Goal: Communication & Community: Answer question/provide support

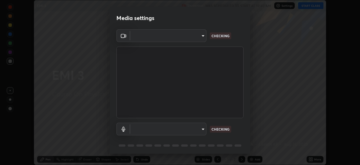
scroll to position [165, 360]
type input "72dbdc4cc3b3af6bca7f1e75d083a577e9752a5e240e0ef97287b3c987c4367e"
click at [200, 127] on body "Erase all EMI 3 Recording WAS SCHEDULED TO START AT 10:40 AM Settings START CLA…" at bounding box center [180, 82] width 360 height 165
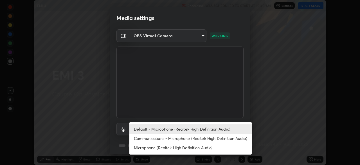
click at [207, 137] on li "Communications - Microphone (Realtek High Definition Audio)" at bounding box center [190, 137] width 122 height 9
type input "communications"
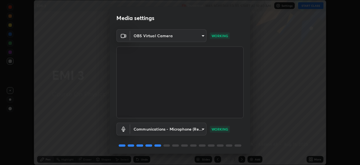
scroll to position [20, 0]
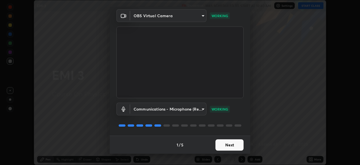
click at [234, 143] on button "Next" at bounding box center [230, 144] width 28 height 11
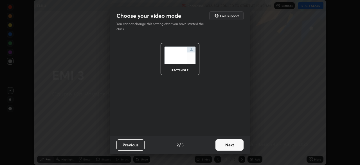
click at [235, 145] on button "Next" at bounding box center [230, 144] width 28 height 11
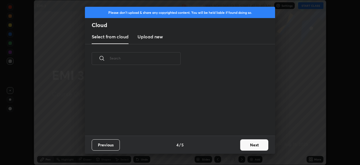
click at [237, 144] on div "Previous 4 / 5 Next" at bounding box center [180, 144] width 190 height 18
click at [241, 145] on button "Next" at bounding box center [254, 144] width 28 height 11
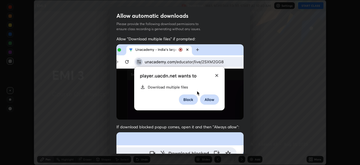
click at [251, 146] on div "Allow automatic downloads Please provide the following download permissions to …" at bounding box center [180, 82] width 360 height 165
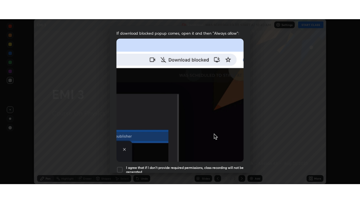
scroll to position [135, 0]
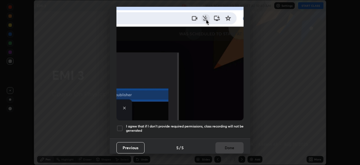
click at [121, 125] on div at bounding box center [120, 128] width 7 height 7
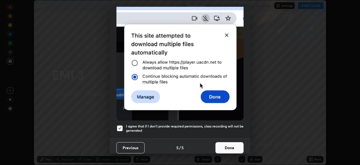
click at [229, 145] on button "Done" at bounding box center [230, 147] width 28 height 11
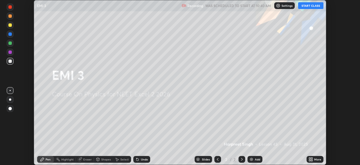
click at [307, 5] on button "START CLASS" at bounding box center [310, 5] width 25 height 7
click at [320, 158] on div "More" at bounding box center [317, 159] width 7 height 3
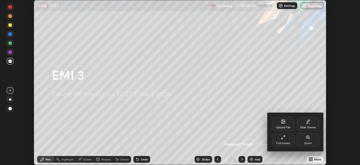
click at [284, 139] on icon at bounding box center [283, 137] width 5 height 5
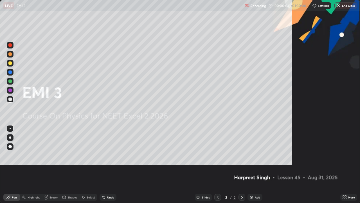
scroll to position [203, 360]
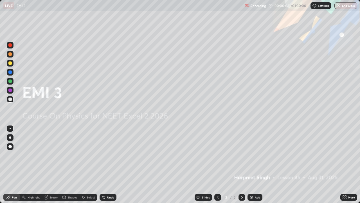
click at [258, 164] on div "Add" at bounding box center [257, 197] width 5 height 3
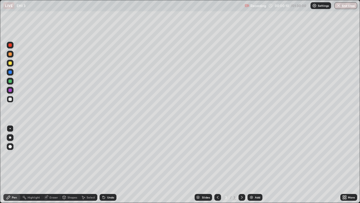
click at [11, 99] on div at bounding box center [9, 98] width 3 height 3
click at [53, 164] on div "Eraser" at bounding box center [54, 197] width 8 height 3
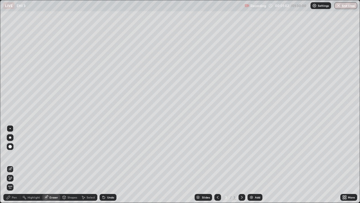
click at [15, 164] on div "Pen" at bounding box center [14, 197] width 5 height 3
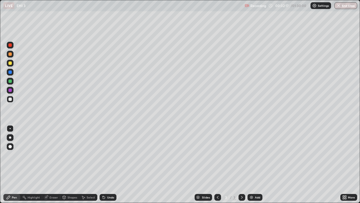
click at [10, 99] on div at bounding box center [9, 98] width 3 height 3
click at [11, 63] on div at bounding box center [9, 62] width 3 height 3
click at [11, 99] on div at bounding box center [9, 98] width 3 height 3
click at [11, 64] on div at bounding box center [9, 62] width 3 height 3
click at [11, 99] on div at bounding box center [9, 98] width 3 height 3
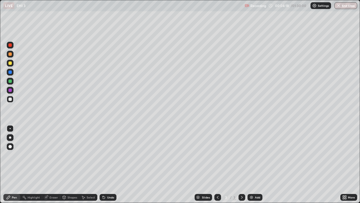
click at [11, 62] on div at bounding box center [9, 62] width 3 height 3
click at [12, 55] on div at bounding box center [9, 53] width 3 height 3
click at [10, 97] on div at bounding box center [9, 98] width 3 height 3
click at [55, 164] on div "Eraser" at bounding box center [54, 197] width 8 height 3
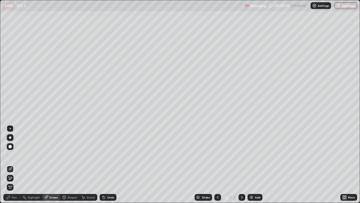
click at [16, 164] on div "Pen" at bounding box center [14, 197] width 5 height 3
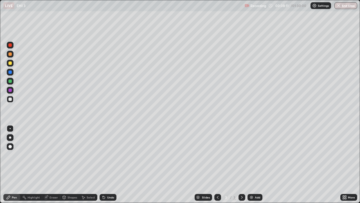
click at [57, 164] on div "Eraser" at bounding box center [54, 197] width 8 height 3
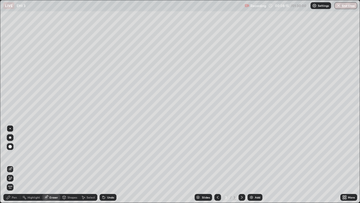
click at [16, 164] on div "Pen" at bounding box center [14, 197] width 5 height 3
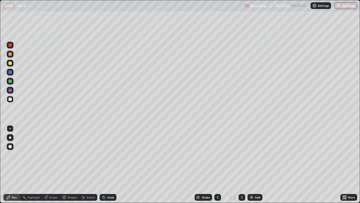
click at [256, 164] on div "Add" at bounding box center [257, 197] width 5 height 3
click at [9, 63] on div at bounding box center [9, 62] width 3 height 3
click at [10, 100] on div at bounding box center [9, 98] width 3 height 3
click at [254, 164] on div "Add" at bounding box center [255, 197] width 15 height 7
click at [10, 63] on div at bounding box center [9, 62] width 3 height 3
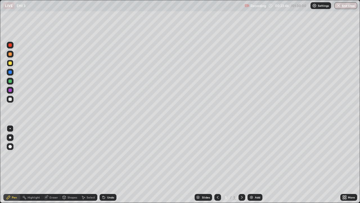
click at [13, 100] on div at bounding box center [10, 99] width 7 height 7
click at [258, 164] on div "Add" at bounding box center [257, 197] width 5 height 3
click at [10, 64] on div at bounding box center [9, 62] width 3 height 3
click at [9, 100] on div at bounding box center [9, 98] width 3 height 3
click at [13, 64] on div at bounding box center [10, 63] width 7 height 7
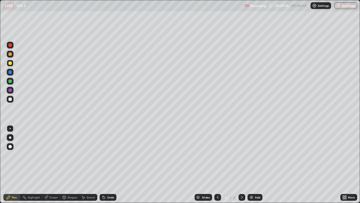
click at [12, 82] on div at bounding box center [10, 81] width 7 height 7
click at [10, 99] on div at bounding box center [9, 98] width 3 height 3
click at [52, 164] on div "Eraser" at bounding box center [54, 197] width 8 height 3
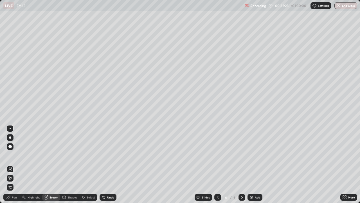
click at [15, 164] on div "Pen" at bounding box center [14, 197] width 5 height 3
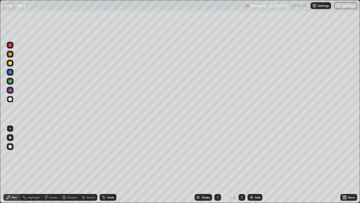
click at [10, 99] on div at bounding box center [9, 98] width 3 height 3
click at [11, 55] on div at bounding box center [9, 53] width 3 height 3
click at [10, 99] on div at bounding box center [9, 98] width 3 height 3
click at [12, 65] on div at bounding box center [10, 63] width 7 height 7
click at [256, 164] on div "Add" at bounding box center [257, 197] width 5 height 3
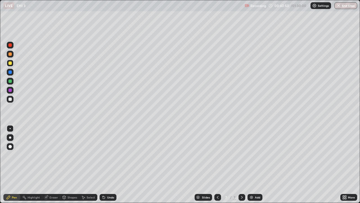
click at [10, 99] on div at bounding box center [9, 98] width 3 height 3
click at [11, 63] on div at bounding box center [9, 62] width 3 height 3
click at [10, 100] on div at bounding box center [9, 98] width 3 height 3
click at [11, 62] on div at bounding box center [9, 62] width 3 height 3
click at [10, 99] on div at bounding box center [9, 98] width 3 height 3
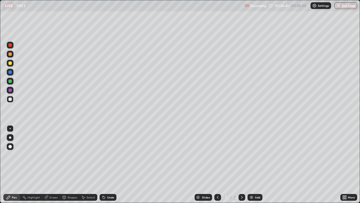
click at [256, 164] on div "Add" at bounding box center [257, 197] width 5 height 3
click at [11, 64] on div at bounding box center [9, 62] width 3 height 3
click at [10, 99] on div at bounding box center [9, 98] width 3 height 3
click at [10, 63] on div at bounding box center [9, 62] width 3 height 3
click at [10, 99] on div at bounding box center [9, 98] width 3 height 3
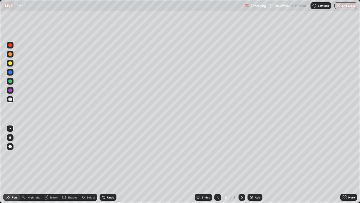
click at [10, 98] on div at bounding box center [9, 98] width 3 height 3
click at [10, 64] on div at bounding box center [9, 62] width 3 height 3
click at [55, 164] on div "Eraser" at bounding box center [54, 197] width 8 height 3
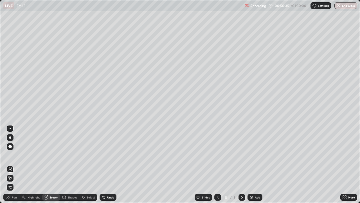
click at [16, 164] on div "Pen" at bounding box center [14, 197] width 5 height 3
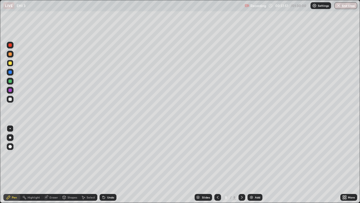
click at [10, 98] on div at bounding box center [9, 98] width 3 height 3
click at [256, 164] on div "Add" at bounding box center [257, 197] width 5 height 3
click at [10, 63] on div at bounding box center [9, 62] width 3 height 3
click at [52, 164] on div "Eraser" at bounding box center [51, 197] width 18 height 7
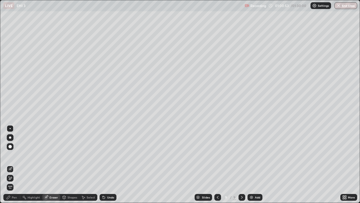
click at [17, 164] on div "Pen" at bounding box center [11, 197] width 17 height 7
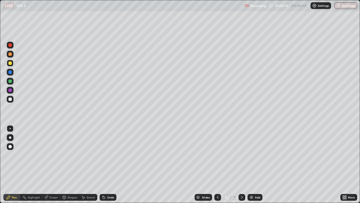
click at [55, 164] on div "Eraser" at bounding box center [54, 197] width 8 height 3
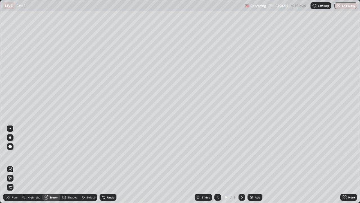
click at [15, 164] on div "Pen" at bounding box center [14, 197] width 5 height 3
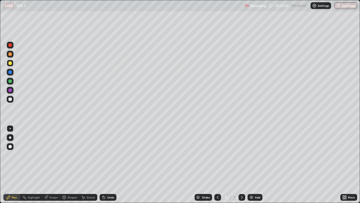
click at [256, 164] on div "Add" at bounding box center [257, 197] width 5 height 3
click at [10, 99] on div at bounding box center [9, 98] width 3 height 3
click at [55, 164] on div "Eraser" at bounding box center [54, 197] width 8 height 3
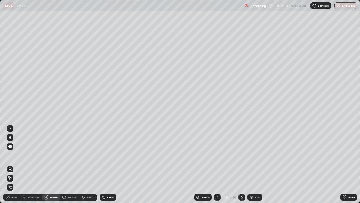
click at [14, 164] on div "Pen" at bounding box center [14, 197] width 5 height 3
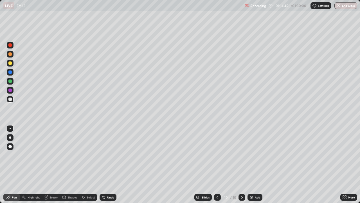
click at [11, 62] on div at bounding box center [9, 62] width 3 height 3
click at [51, 164] on div "Eraser" at bounding box center [54, 197] width 8 height 3
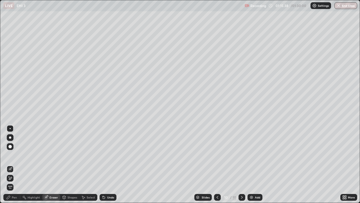
click at [16, 164] on div "Pen" at bounding box center [14, 197] width 5 height 3
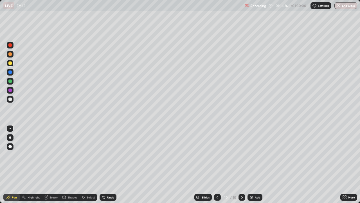
click at [11, 100] on div at bounding box center [9, 98] width 3 height 3
click at [10, 63] on div at bounding box center [9, 62] width 3 height 3
click at [10, 99] on div at bounding box center [9, 98] width 3 height 3
click at [11, 82] on div at bounding box center [9, 80] width 3 height 3
click at [10, 100] on div at bounding box center [9, 98] width 3 height 3
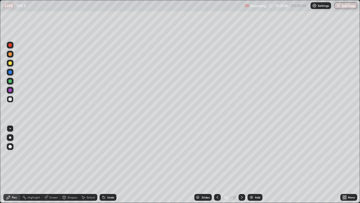
click at [11, 82] on div at bounding box center [9, 80] width 3 height 3
click at [10, 55] on div at bounding box center [9, 53] width 3 height 3
click at [12, 100] on div at bounding box center [9, 98] width 3 height 3
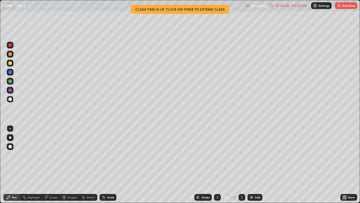
click at [345, 5] on button "End Class" at bounding box center [346, 5] width 22 height 7
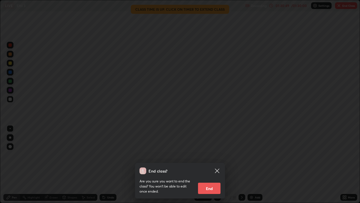
click at [217, 164] on button "End" at bounding box center [209, 187] width 23 height 11
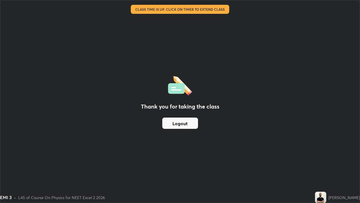
click at [184, 125] on button "Logout" at bounding box center [180, 122] width 36 height 11
